Goal: Information Seeking & Learning: Find specific fact

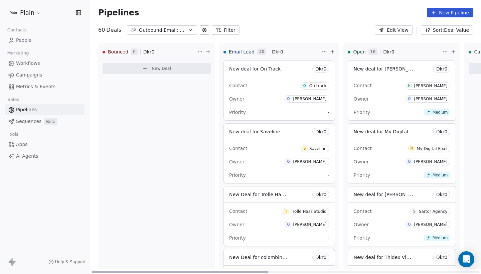
click at [225, 82] on div "Contact O On track Owner O Oliver Marloth Priority -" at bounding box center [279, 98] width 111 height 43
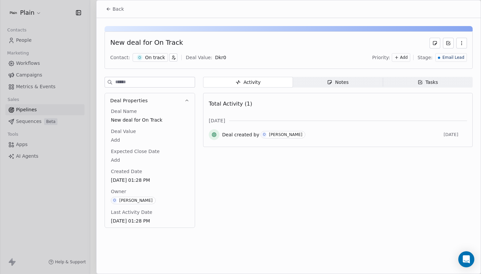
click at [334, 84] on div "Notes" at bounding box center [337, 82] width 21 height 7
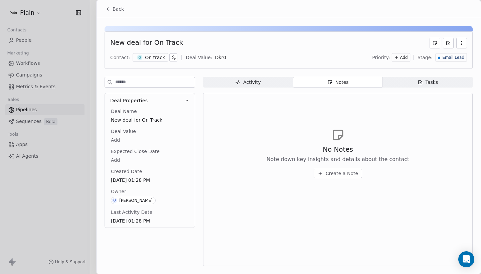
click at [110, 8] on icon at bounding box center [108, 8] width 5 height 5
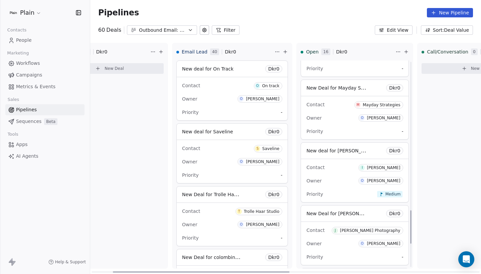
scroll to position [922, 0]
click at [343, 109] on div "Contact M Mayday Strategies" at bounding box center [354, 105] width 97 height 11
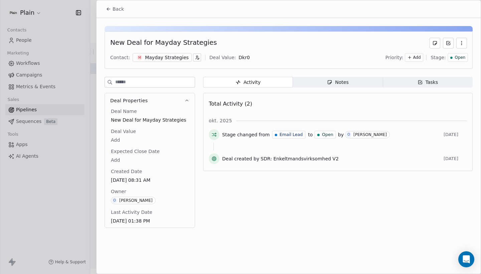
click at [335, 103] on div "Total Activity (2)" at bounding box center [338, 103] width 258 height 13
click at [338, 83] on div "Notes" at bounding box center [337, 82] width 21 height 7
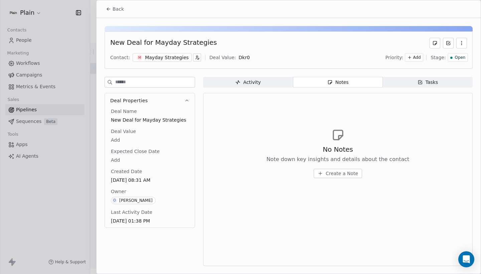
click at [260, 78] on span "Activity Activity" at bounding box center [248, 82] width 90 height 11
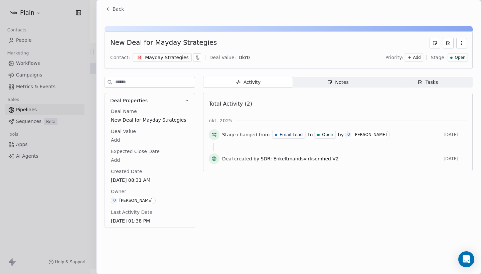
click at [119, 8] on span "Back" at bounding box center [118, 9] width 11 height 7
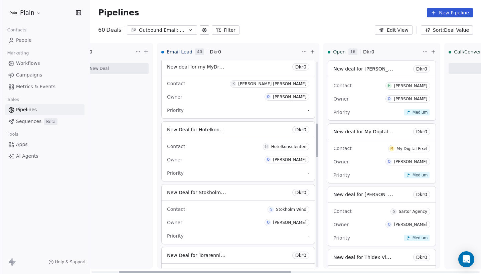
scroll to position [378, 0]
click at [194, 92] on div "Contact K Kasper Buhl Næss-Schmidt Owner O Oliver Marloth Priority -" at bounding box center [238, 96] width 153 height 43
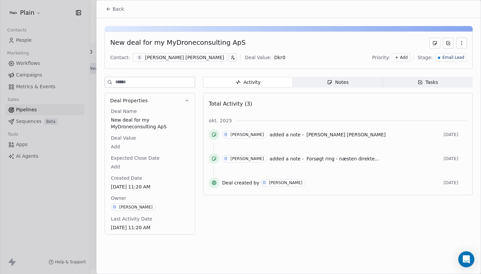
click at [118, 7] on span "Back" at bounding box center [118, 9] width 11 height 7
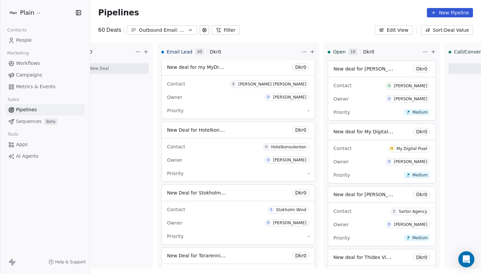
click at [169, 30] on div "Outbound Email: Enkeltmandsvirksomhed (SDR)" at bounding box center [162, 30] width 46 height 7
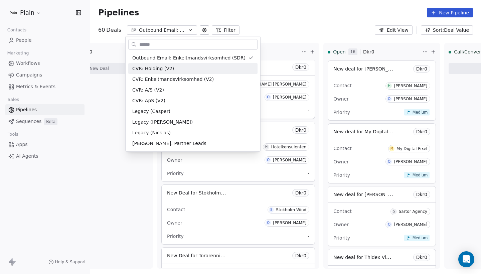
click at [172, 29] on html "Plain Contacts People Marketing Workflows Campaigns Metrics & Events Sales Pipe…" at bounding box center [240, 137] width 481 height 274
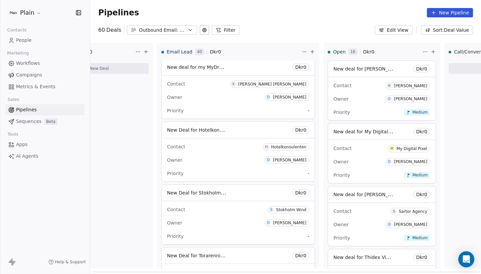
click at [212, 80] on div "Contact K Kasper Buhl Næss-Schmidt" at bounding box center [238, 83] width 142 height 11
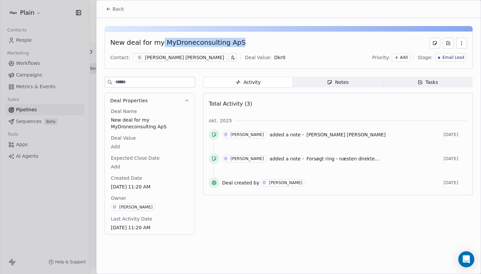
drag, startPoint x: 159, startPoint y: 43, endPoint x: 235, endPoint y: 44, distance: 76.8
click at [235, 44] on div "New deal for my MyDroneconsulting ApS" at bounding box center [288, 43] width 357 height 11
click at [337, 87] on span "Notes Notes" at bounding box center [338, 82] width 90 height 11
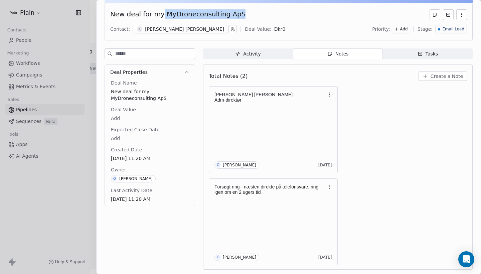
scroll to position [28, 0]
click at [390, 137] on div "Kasper Buhl Næss-Schmidt Adm-direktør O Oliver Marloth 13 days ago Forsøgt ring…" at bounding box center [338, 175] width 258 height 179
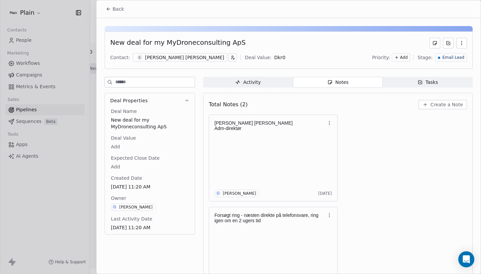
scroll to position [0, 0]
click at [115, 6] on span "Back" at bounding box center [118, 9] width 11 height 7
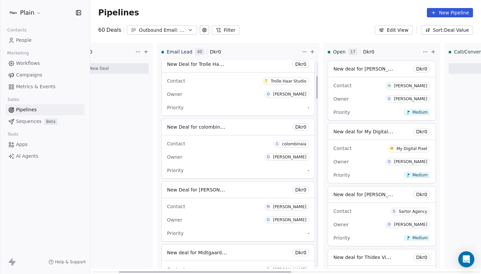
scroll to position [167, 0]
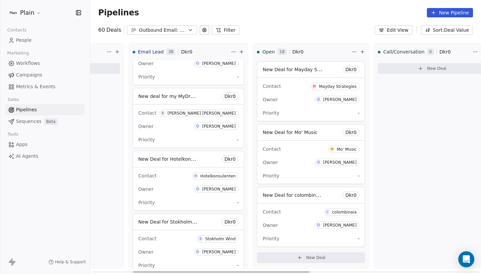
scroll to position [0, 92]
click at [154, 115] on div "Contact K Kasper Buhl Næss-Schmidt" at bounding box center [187, 112] width 100 height 11
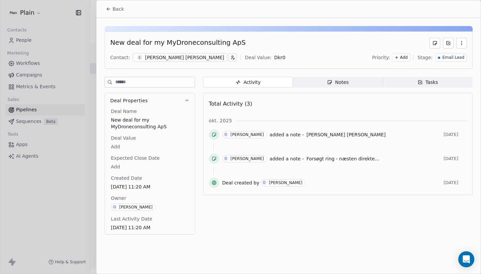
click at [168, 55] on div "[PERSON_NAME] [PERSON_NAME]" at bounding box center [184, 57] width 79 height 7
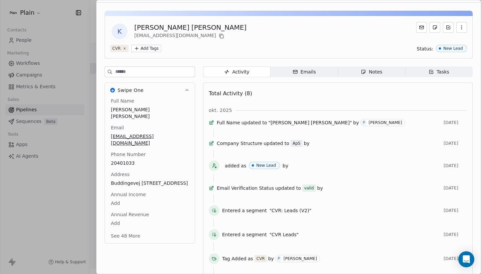
scroll to position [14, 0]
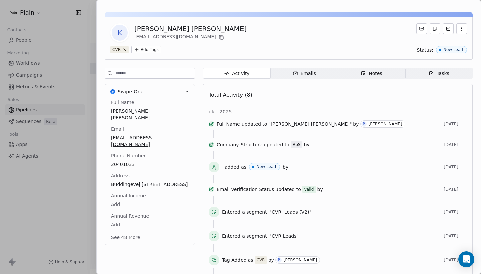
click at [320, 74] on span "Emails Emails" at bounding box center [304, 73] width 67 height 11
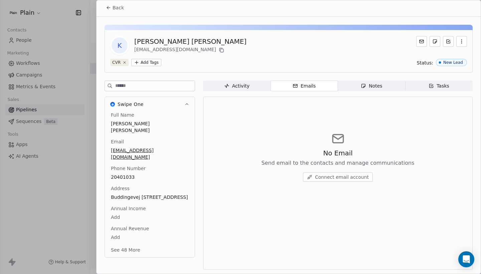
scroll to position [1, 0]
click at [251, 84] on span "Activity Activity" at bounding box center [236, 85] width 67 height 11
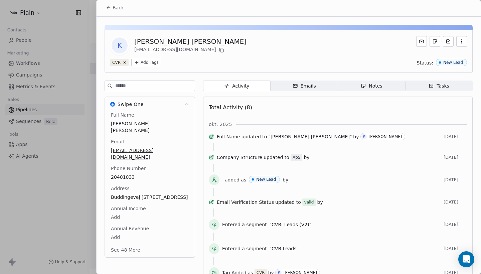
click at [396, 82] on span "Notes Notes" at bounding box center [371, 85] width 67 height 11
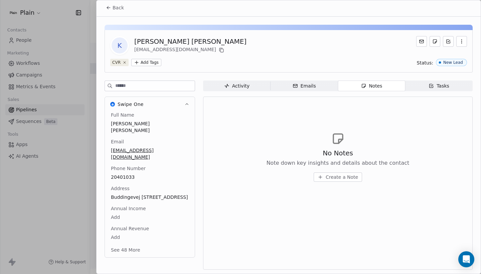
click at [116, 3] on button "Back" at bounding box center [115, 8] width 26 height 12
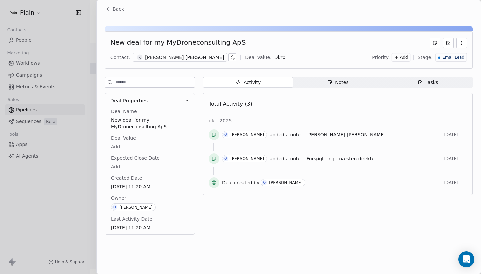
click at [134, 127] on span "New deal for my MyDroneconsulting ApS" at bounding box center [150, 123] width 78 height 13
click at [347, 78] on span "Notes Notes" at bounding box center [338, 82] width 90 height 11
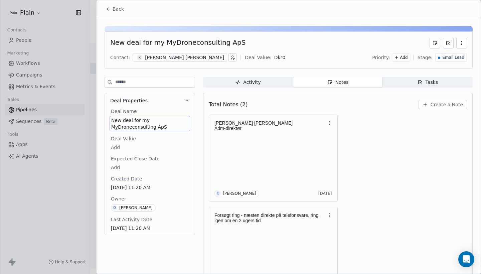
click at [398, 82] on span "Tasks Tasks" at bounding box center [428, 82] width 90 height 11
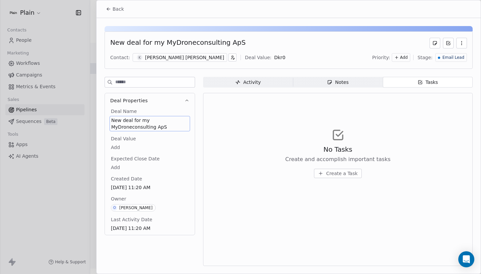
click at [340, 79] on div "Notes" at bounding box center [337, 82] width 21 height 7
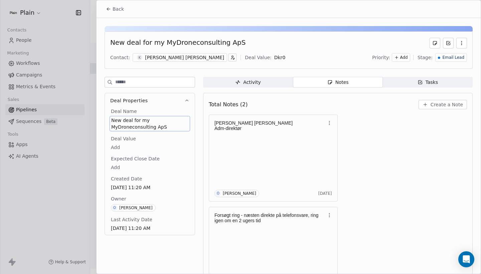
click at [120, 9] on span "Back" at bounding box center [118, 9] width 11 height 7
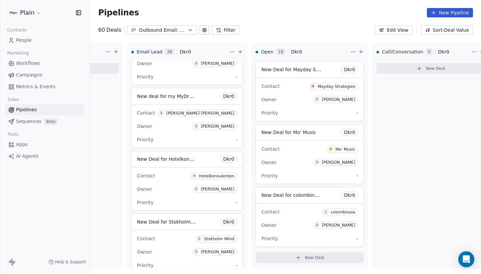
click at [173, 30] on div "Outbound Email: Enkeltmandsvirksomhed (SDR)" at bounding box center [162, 30] width 46 height 7
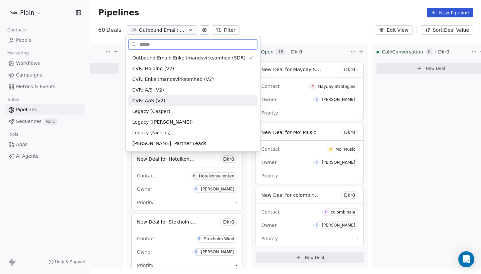
click at [180, 99] on div "CVR: ApS (V2)" at bounding box center [192, 100] width 121 height 7
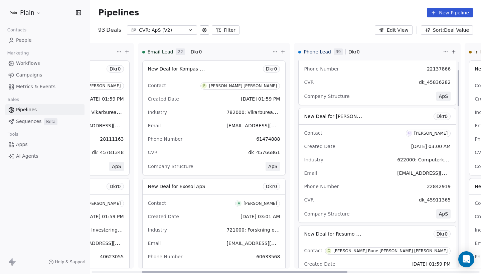
scroll to position [74, 0]
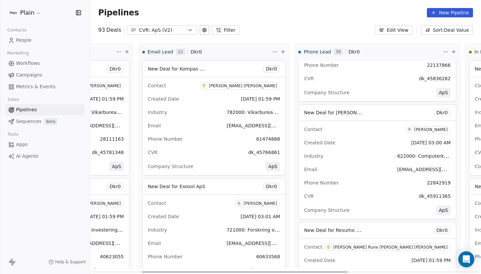
click at [408, 128] on div "R" at bounding box center [409, 129] width 2 height 5
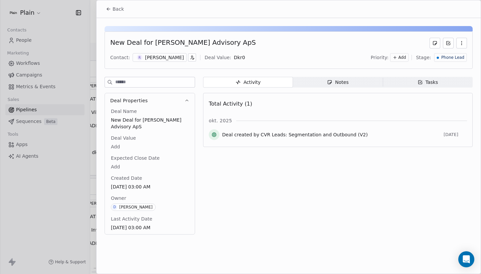
click at [332, 78] on span "Notes Notes" at bounding box center [338, 82] width 90 height 11
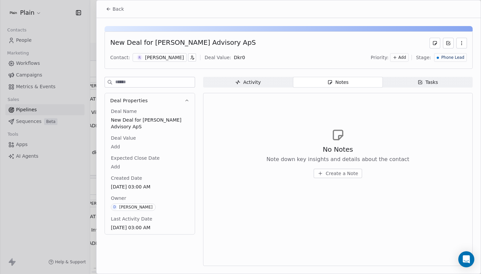
click at [262, 86] on span "Activity Activity" at bounding box center [248, 82] width 90 height 11
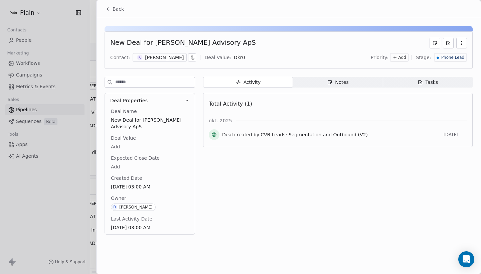
click at [114, 11] on span "Back" at bounding box center [118, 9] width 11 height 7
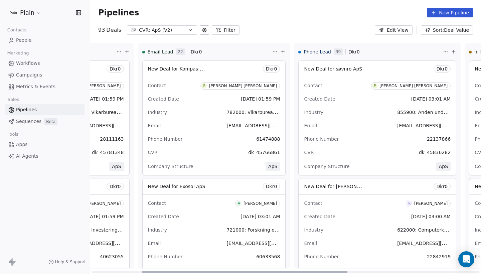
click at [152, 34] on button "CVR: ApS (V2)" at bounding box center [162, 29] width 70 height 9
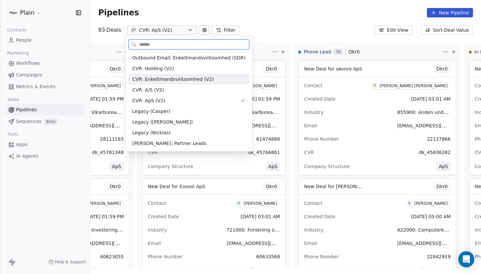
click at [165, 78] on span "CVR: Enkeltmandsvirksomhed (V2)" at bounding box center [172, 79] width 81 height 7
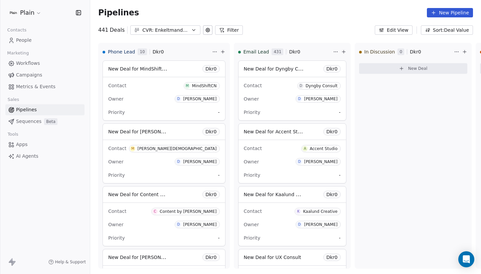
click at [175, 30] on div "CVR: Enkeltmandsvirksomhed (V2)" at bounding box center [165, 30] width 46 height 7
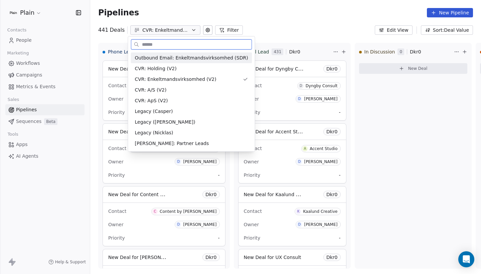
click at [181, 58] on span "Outbound Email: Enkeltmandsvirksomhed (SDR)" at bounding box center [191, 57] width 113 height 7
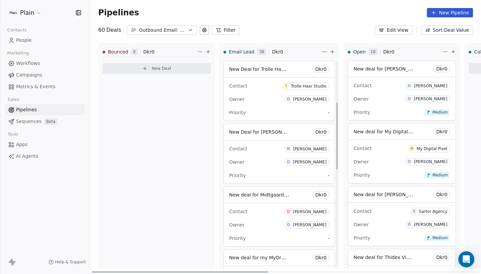
scroll to position [127, 0]
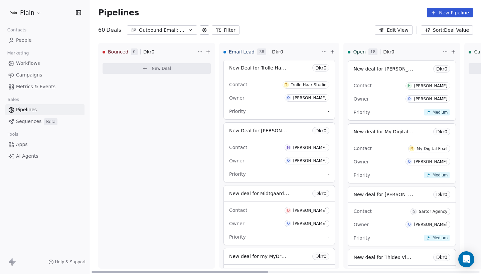
click at [294, 101] on span "O Oliver Marloth" at bounding box center [307, 97] width 45 height 7
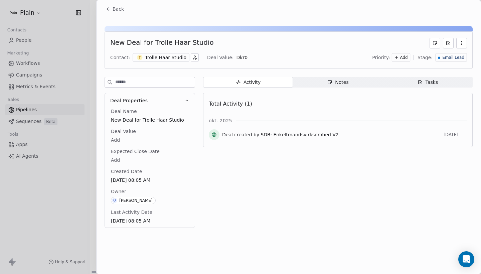
click at [163, 56] on div "Trolle Haar Studio" at bounding box center [165, 57] width 41 height 7
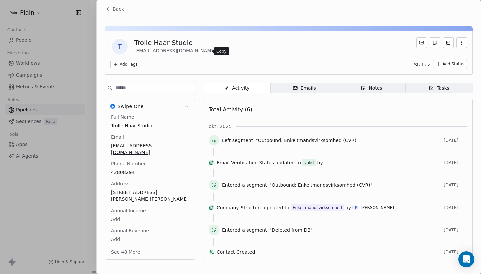
click at [219, 51] on icon at bounding box center [220, 50] width 3 height 3
click at [130, 246] on button "See 48 More" at bounding box center [125, 252] width 37 height 12
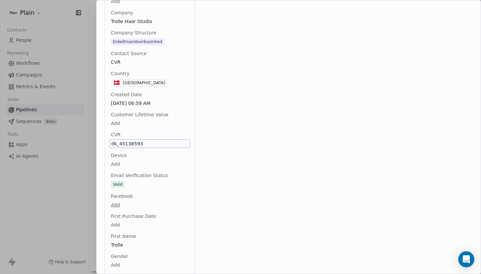
click at [152, 140] on span "dk_45138593" at bounding box center [149, 143] width 77 height 7
click at [152, 136] on textarea "**********" at bounding box center [149, 143] width 79 height 21
click at [176, 135] on textarea "**********" at bounding box center [149, 143] width 79 height 21
click at [81, 68] on html "Plain Contacts People Marketing Workflows Campaigns Metrics & Events Sales Pipe…" at bounding box center [240, 137] width 481 height 274
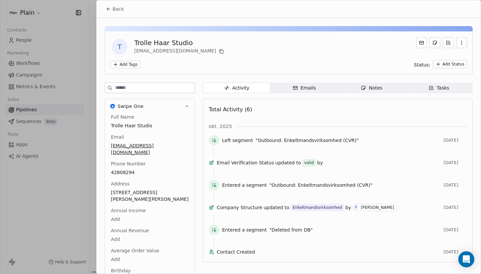
scroll to position [0, 0]
click at [119, 7] on span "Back" at bounding box center [118, 9] width 11 height 7
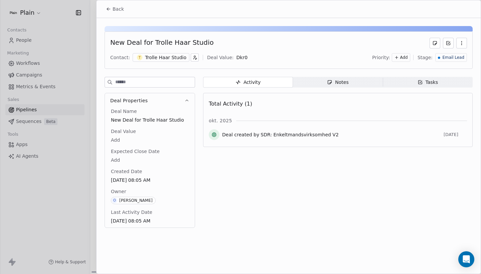
click at [117, 13] on button "Back" at bounding box center [115, 9] width 26 height 12
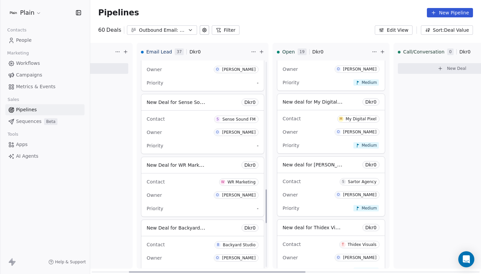
scroll to position [787, 0]
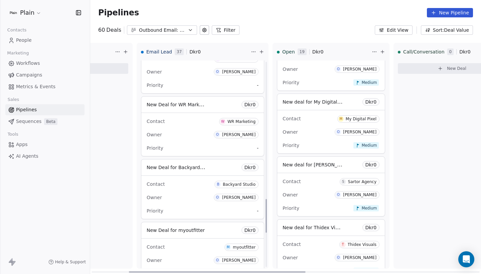
click at [217, 186] on div "B" at bounding box center [218, 184] width 2 height 5
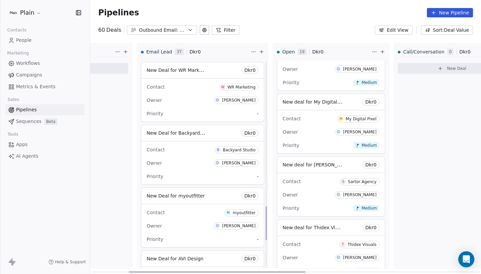
scroll to position [892, 0]
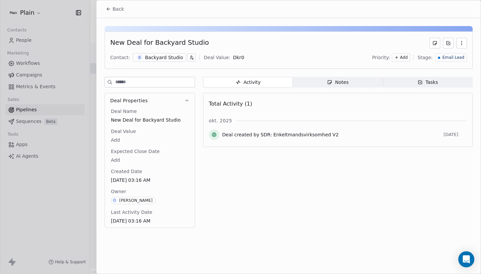
click at [314, 79] on span "Notes Notes" at bounding box center [338, 82] width 90 height 11
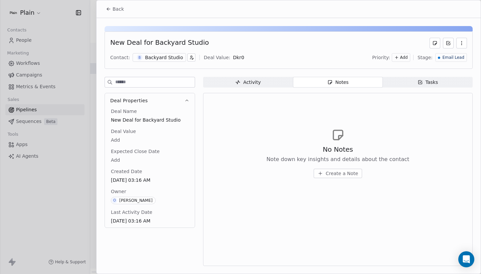
click at [429, 74] on div "New Deal for Backyard Studio Contact: B Backyard Studio Deal Value: Dkr 0 Prior…" at bounding box center [289, 144] width 384 height 252
click at [429, 79] on div "Tasks" at bounding box center [427, 82] width 21 height 7
click at [267, 84] on span "Activity Activity" at bounding box center [248, 82] width 90 height 11
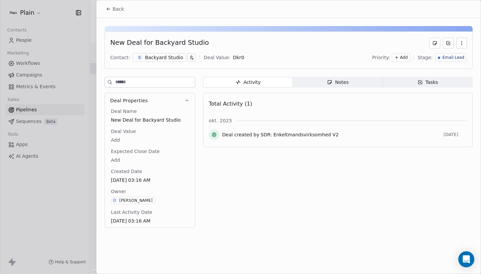
click at [108, 11] on icon at bounding box center [108, 8] width 5 height 5
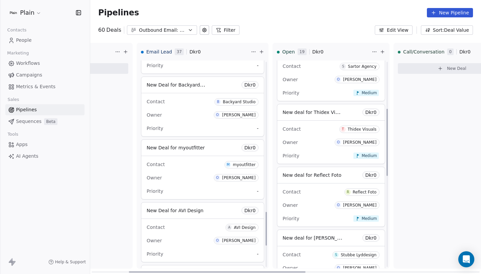
scroll to position [926, 0]
click at [46, 0] on div "Plain" at bounding box center [45, 12] width 90 height 25
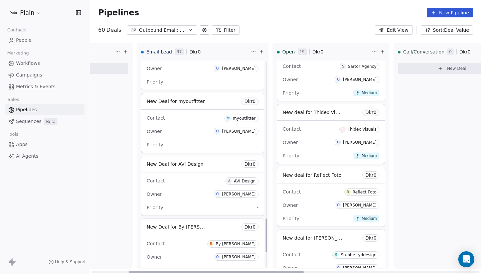
scroll to position [976, 0]
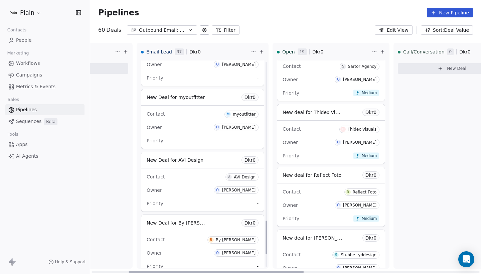
click at [191, 78] on div "Priority -" at bounding box center [203, 77] width 112 height 11
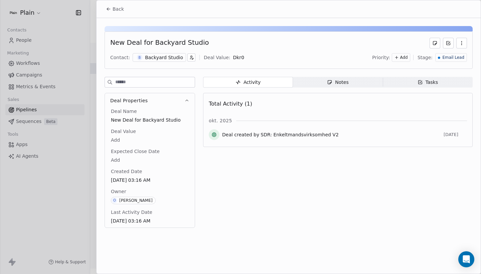
click at [160, 57] on div "Backyard Studio" at bounding box center [164, 57] width 38 height 7
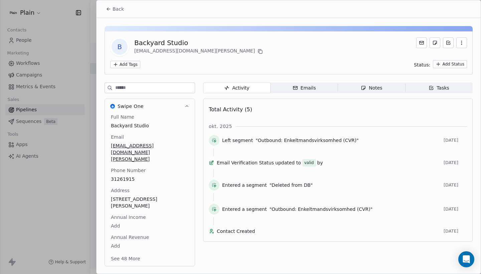
click at [128, 252] on button "See 48 More" at bounding box center [125, 258] width 37 height 12
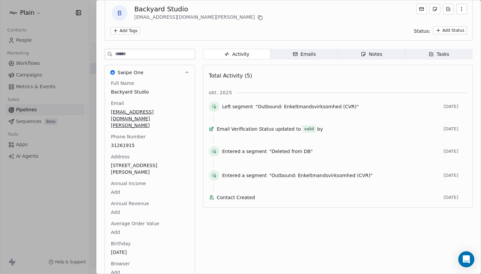
scroll to position [9, 0]
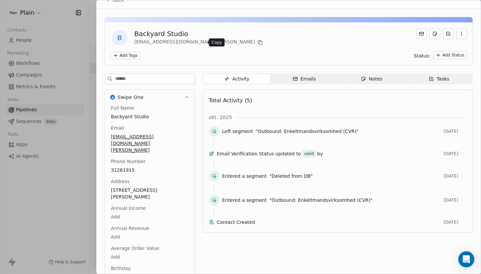
click at [259, 42] on icon at bounding box center [260, 42] width 3 height 3
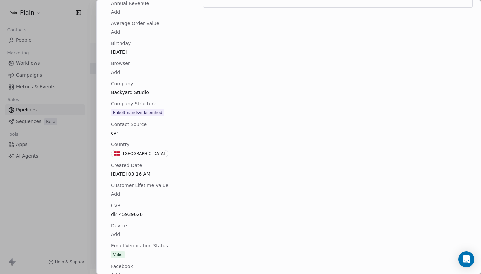
scroll to position [298, 0]
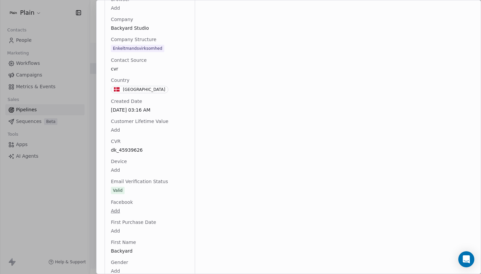
click at [146, 147] on span "dk_45939626" at bounding box center [149, 150] width 77 height 7
click at [146, 138] on textarea "**********" at bounding box center [149, 143] width 79 height 21
click at [101, 103] on html "Plain Contacts People Marketing Workflows Campaigns Metrics & Events Sales Pipe…" at bounding box center [240, 137] width 481 height 274
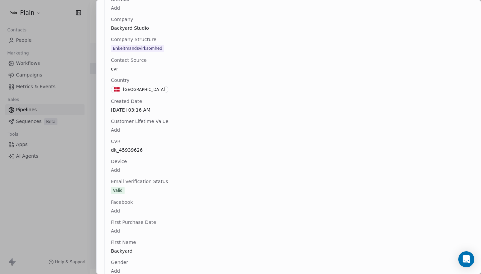
click at [76, 85] on div at bounding box center [240, 137] width 481 height 274
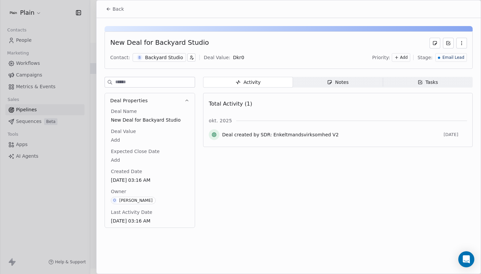
click at [113, 8] on button "Back" at bounding box center [115, 9] width 26 height 12
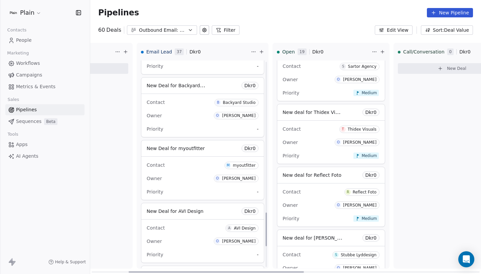
scroll to position [924, 0]
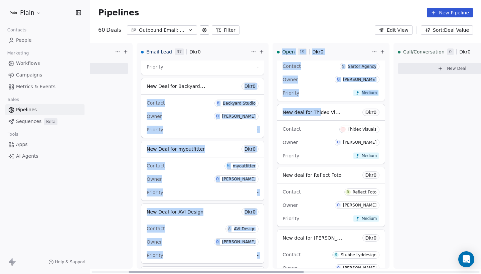
drag, startPoint x: 212, startPoint y: 84, endPoint x: 310, endPoint y: 108, distance: 100.9
click at [310, 108] on div "Bounced 0 Dkr 0 New Deal Email Lead 37 Dkr 0 New deal for On Track Dkr 0 Contac…" at bounding box center [444, 158] width 873 height 231
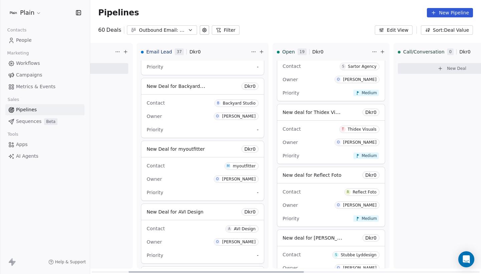
click at [214, 100] on span "B Backyard Studio" at bounding box center [236, 103] width 44 height 7
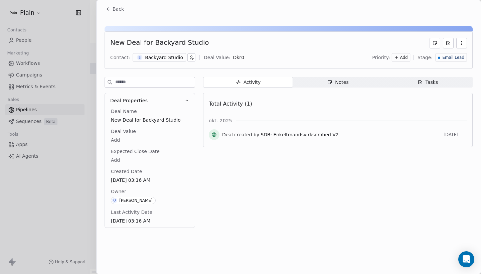
click at [113, 7] on span "Back" at bounding box center [118, 9] width 11 height 7
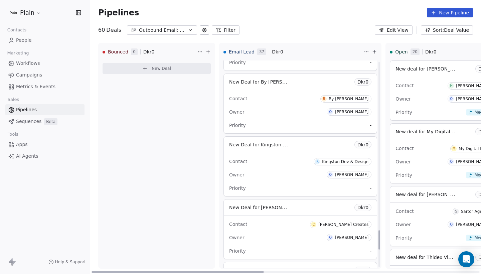
scroll to position [1869, 0]
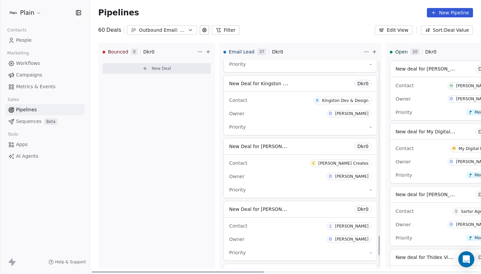
click at [281, 94] on div "Contact K Kingston Dev & Design Owner [PERSON_NAME] Priority -" at bounding box center [300, 113] width 153 height 43
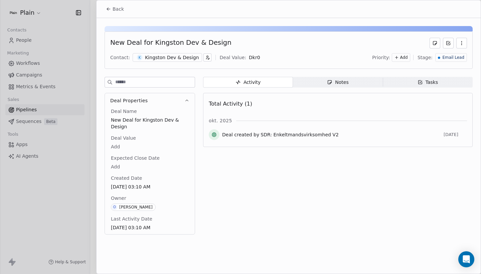
click at [114, 15] on button "Back" at bounding box center [115, 9] width 26 height 12
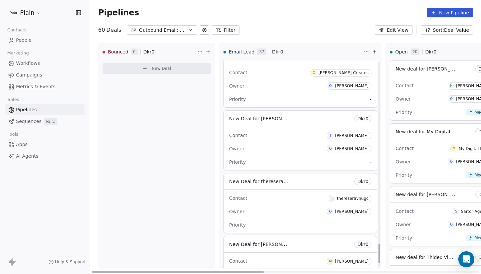
scroll to position [1966, 0]
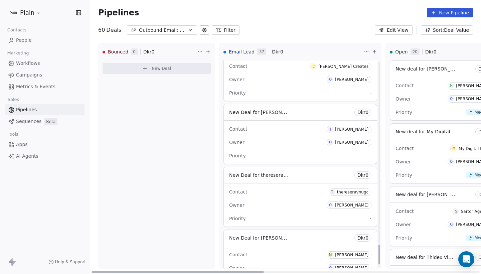
click at [262, 125] on div "Contact J [PERSON_NAME]" at bounding box center [300, 128] width 142 height 11
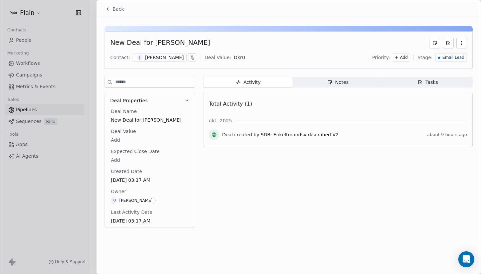
click at [163, 57] on div "[PERSON_NAME]" at bounding box center [164, 57] width 39 height 7
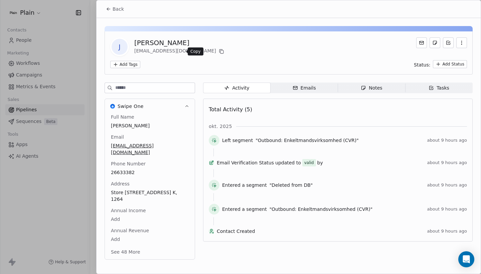
click at [217, 52] on button at bounding box center [221, 51] width 8 height 8
click at [102, 11] on button "Back" at bounding box center [115, 9] width 26 height 12
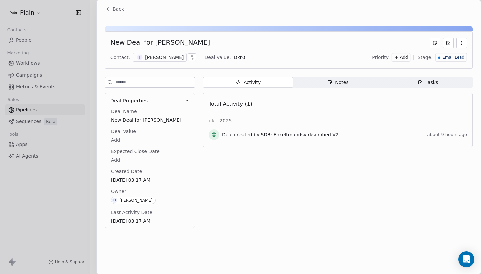
click at [118, 14] on button "Back" at bounding box center [115, 9] width 26 height 12
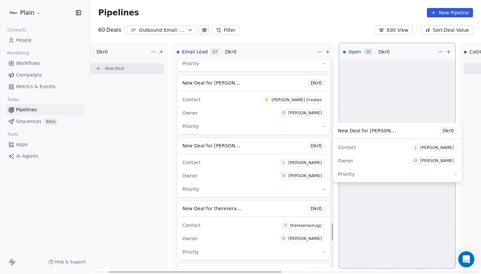
scroll to position [0, 47]
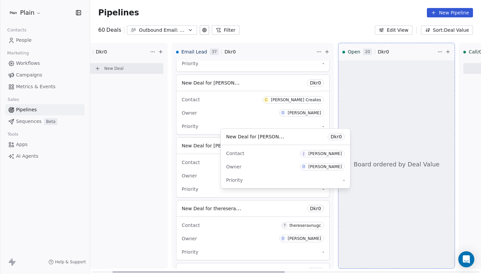
drag, startPoint x: 312, startPoint y: 116, endPoint x: 378, endPoint y: 130, distance: 67.4
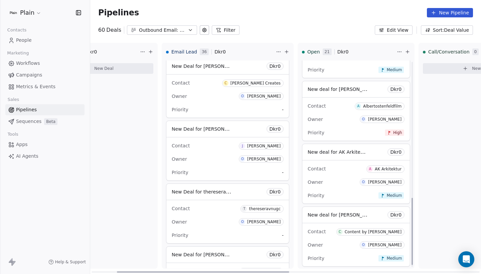
scroll to position [420, 0]
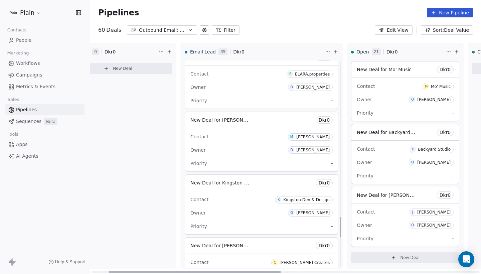
scroll to position [1580, 0]
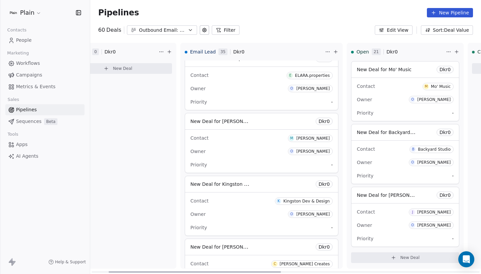
click at [264, 118] on div "New Deal for [PERSON_NAME] Dkr 0" at bounding box center [261, 121] width 153 height 16
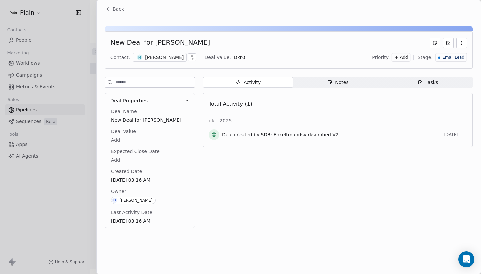
click at [159, 62] on div "Contact: M [PERSON_NAME] Deal Value: Dkr 0 Priority: Add Stage: Email Lead" at bounding box center [288, 57] width 357 height 10
click at [160, 59] on div "[PERSON_NAME]" at bounding box center [164, 57] width 39 height 7
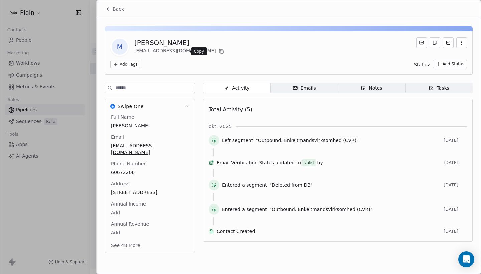
click at [219, 49] on icon at bounding box center [220, 50] width 3 height 3
click at [128, 246] on button "See 48 More" at bounding box center [125, 245] width 37 height 12
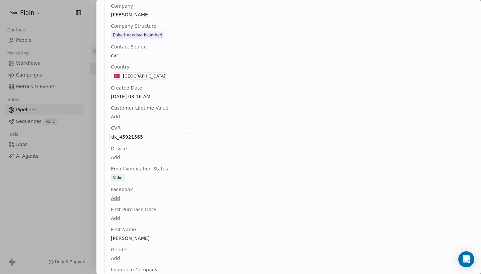
click at [157, 130] on div "CVR dk_45921565" at bounding box center [150, 133] width 80 height 17
click at [157, 136] on span "dk_45921565" at bounding box center [149, 137] width 77 height 7
click at [145, 137] on textarea "**********" at bounding box center [149, 143] width 79 height 21
click at [166, 70] on html "Plain Contacts People Marketing Workflows Campaigns Metrics & Events Sales Pipe…" at bounding box center [240, 137] width 481 height 274
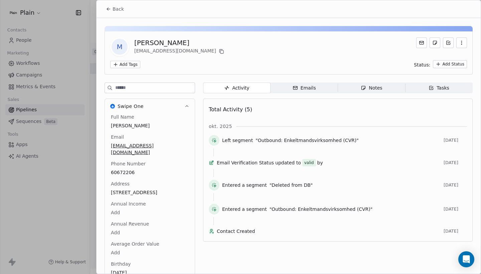
scroll to position [0, 0]
click at [219, 51] on icon at bounding box center [221, 51] width 5 height 5
click at [115, 11] on span "Back" at bounding box center [118, 9] width 11 height 7
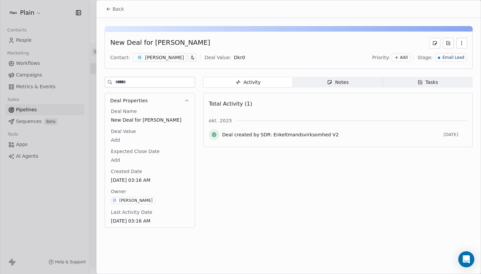
click at [115, 11] on span "Back" at bounding box center [118, 9] width 11 height 7
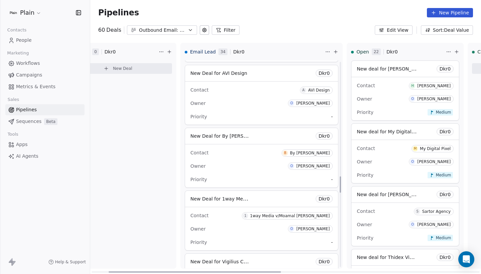
scroll to position [1438, 0]
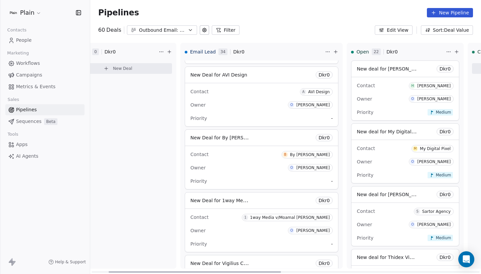
click at [273, 146] on span at bounding box center [261, 146] width 153 height 0
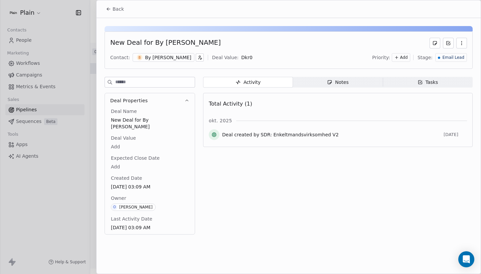
click at [149, 56] on div "By Fox" at bounding box center [168, 57] width 46 height 7
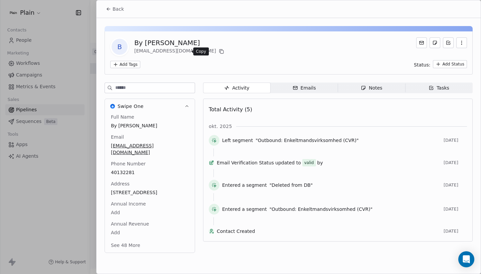
click at [220, 51] on icon at bounding box center [221, 51] width 3 height 3
click at [135, 239] on button "See 48 More" at bounding box center [125, 245] width 37 height 12
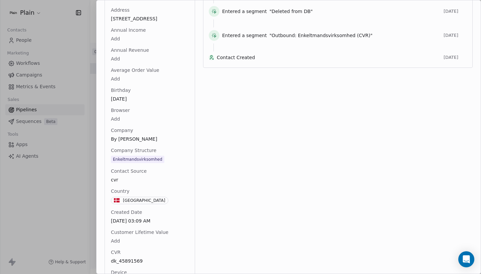
scroll to position [184, 0]
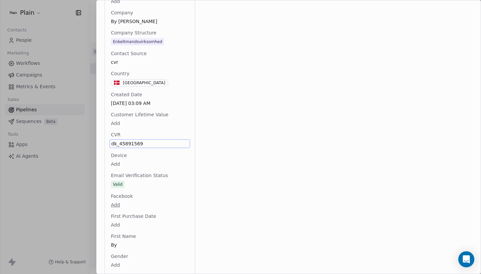
click at [162, 140] on span "dk_45891569" at bounding box center [149, 143] width 77 height 7
click at [157, 138] on textarea "**********" at bounding box center [149, 143] width 79 height 21
click at [81, 50] on html "Plain Contacts People Marketing Workflows Campaigns Metrics & Events Sales Pipe…" at bounding box center [240, 137] width 481 height 274
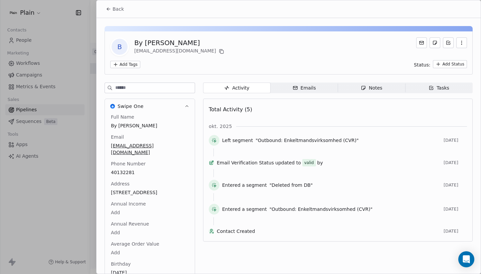
scroll to position [0, 0]
click at [116, 7] on span "Back" at bounding box center [118, 9] width 11 height 7
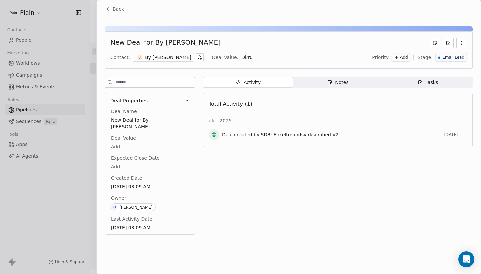
click at [118, 10] on span "Back" at bounding box center [118, 9] width 11 height 7
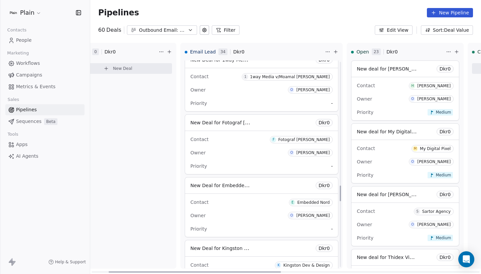
scroll to position [1645, 0]
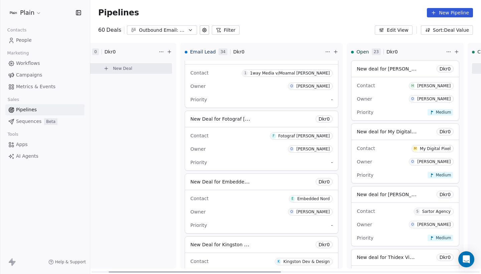
click at [257, 153] on div "Owner O Oliver Marloth" at bounding box center [261, 149] width 142 height 11
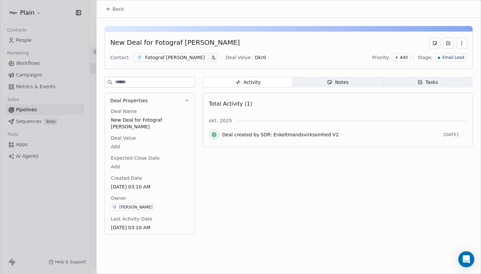
click at [163, 55] on div "Fotograf Nanna Nør" at bounding box center [175, 57] width 60 height 7
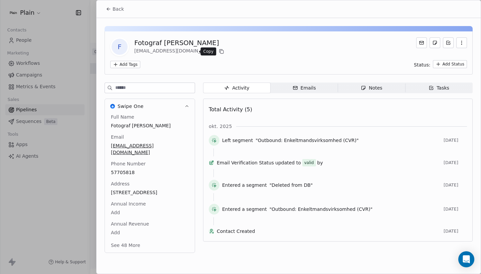
click at [220, 50] on icon at bounding box center [221, 51] width 3 height 3
click at [124, 239] on button "See 48 More" at bounding box center [125, 245] width 37 height 12
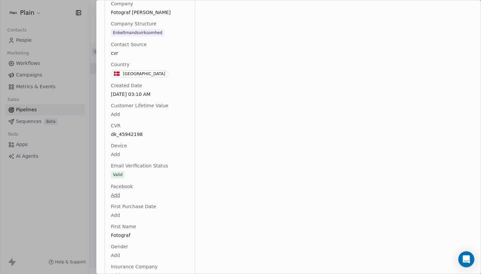
scroll to position [304, 0]
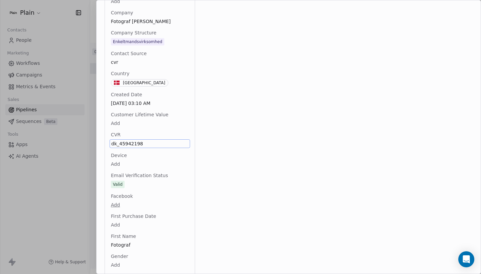
click at [150, 140] on span "dk_45942198" at bounding box center [149, 143] width 77 height 7
click at [93, 84] on html "Plain Contacts People Marketing Workflows Campaigns Metrics & Events Sales Pipe…" at bounding box center [240, 137] width 481 height 274
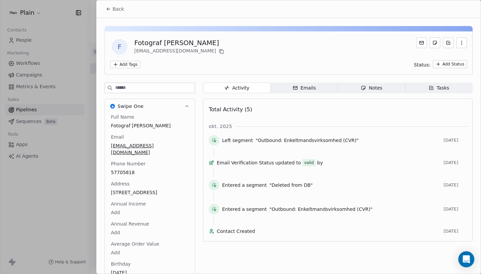
scroll to position [0, 0]
click at [120, 14] on button "Back" at bounding box center [115, 9] width 26 height 12
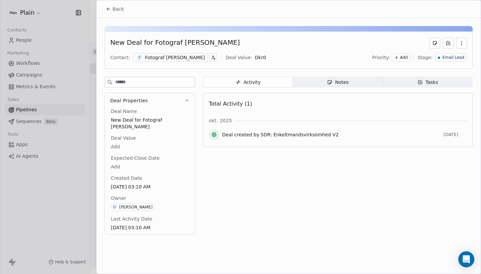
click at [120, 14] on button "Back" at bounding box center [115, 9] width 26 height 12
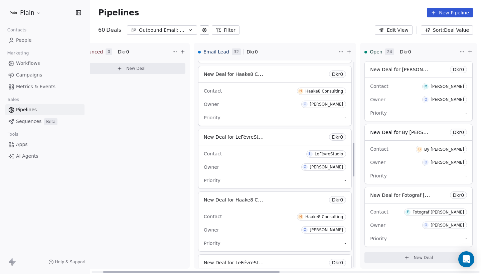
scroll to position [493, 0]
